Goal: Task Accomplishment & Management: Manage account settings

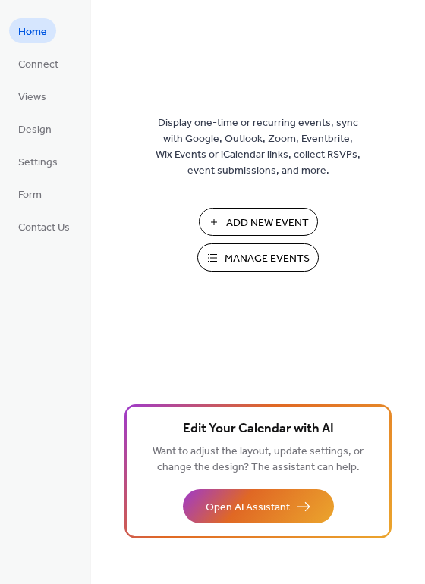
click at [241, 258] on span "Manage Events" at bounding box center [267, 259] width 85 height 16
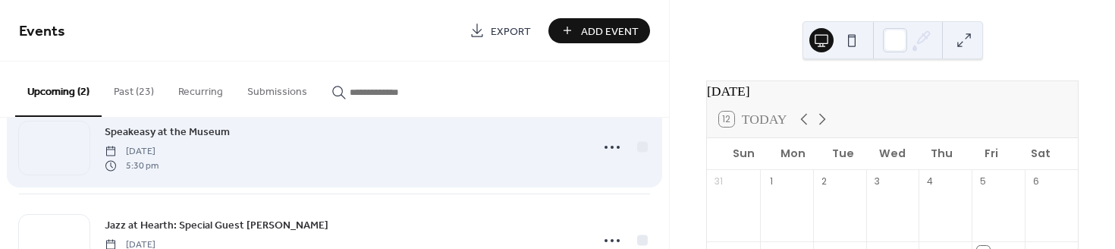
scroll to position [20, 0]
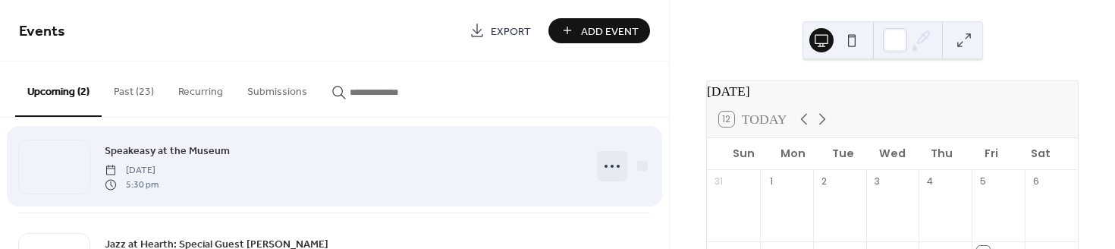
click at [604, 165] on icon at bounding box center [612, 166] width 24 height 24
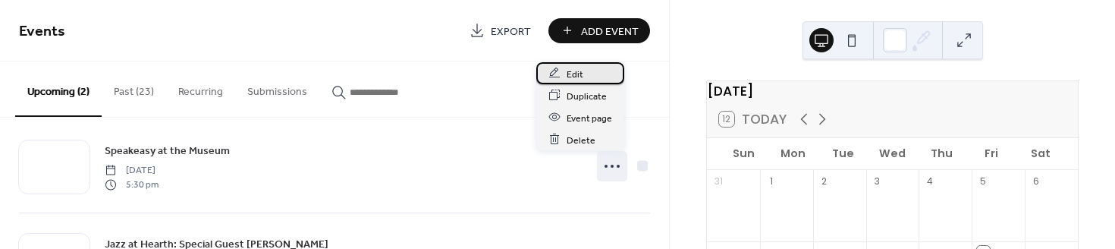
click at [575, 69] on span "Edit" at bounding box center [575, 74] width 17 height 16
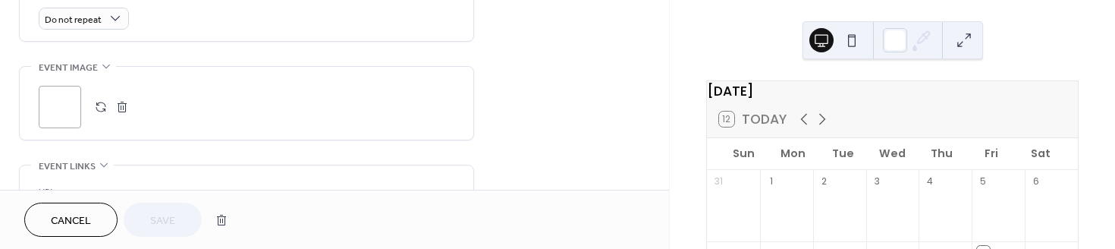
click at [98, 102] on button "button" at bounding box center [100, 106] width 21 height 21
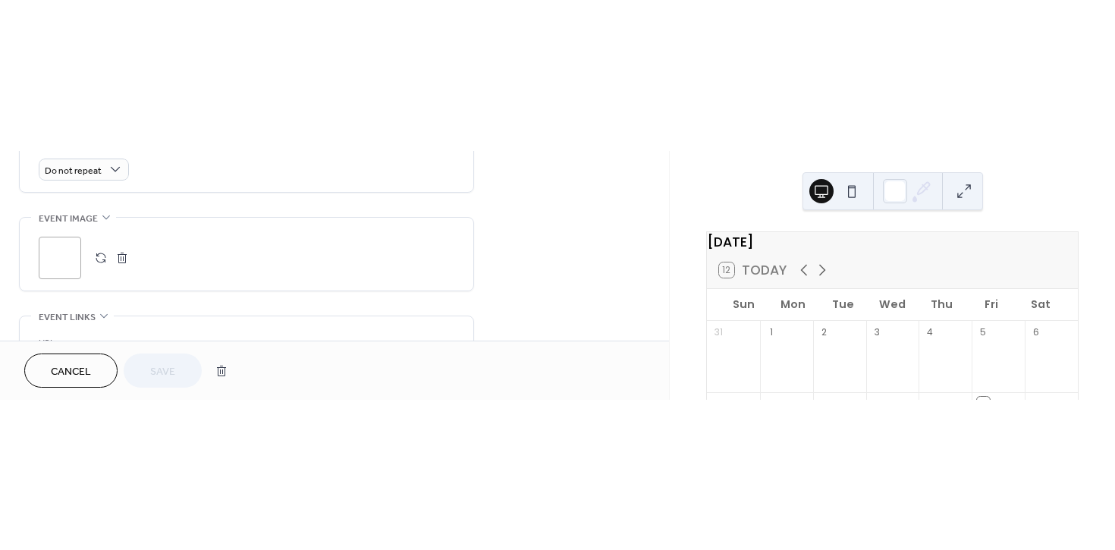
scroll to position [678, 0]
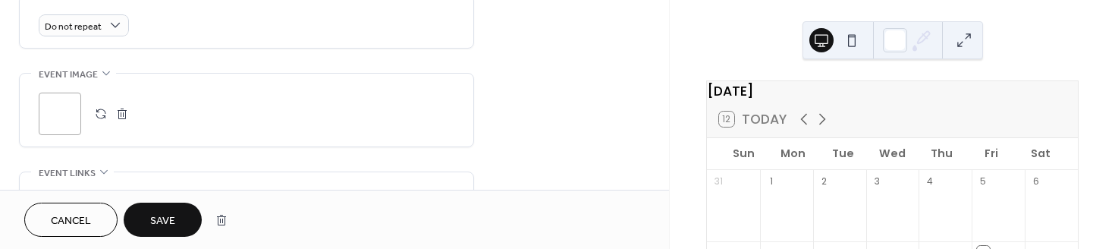
click at [159, 213] on span "Save" at bounding box center [162, 221] width 25 height 16
